Goal: Transaction & Acquisition: Purchase product/service

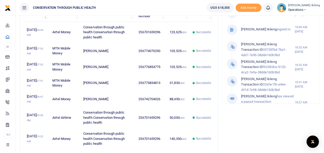
scroll to position [196, 0]
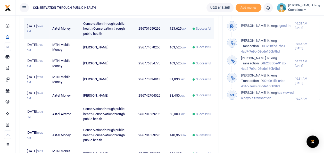
click at [169, 36] on td "123,625 UGX" at bounding box center [178, 28] width 23 height 21
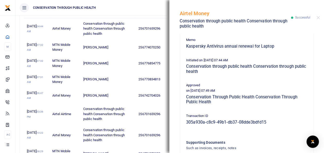
scroll to position [0, 0]
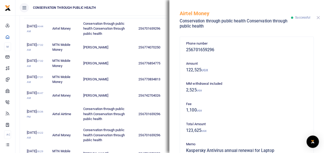
click at [317, 17] on button "Close" at bounding box center [317, 17] width 3 height 3
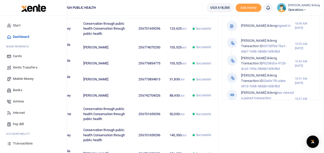
click at [19, 78] on span "Mobile Money" at bounding box center [23, 78] width 21 height 5
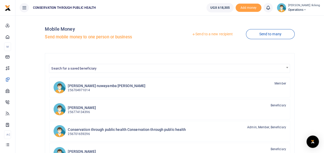
click at [220, 34] on link "Send to a new recipient" at bounding box center [211, 34] width 67 height 9
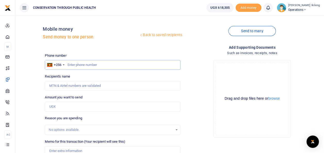
click at [93, 63] on input "text" at bounding box center [112, 65] width 135 height 10
type input "7"
